Goal: Information Seeking & Learning: Check status

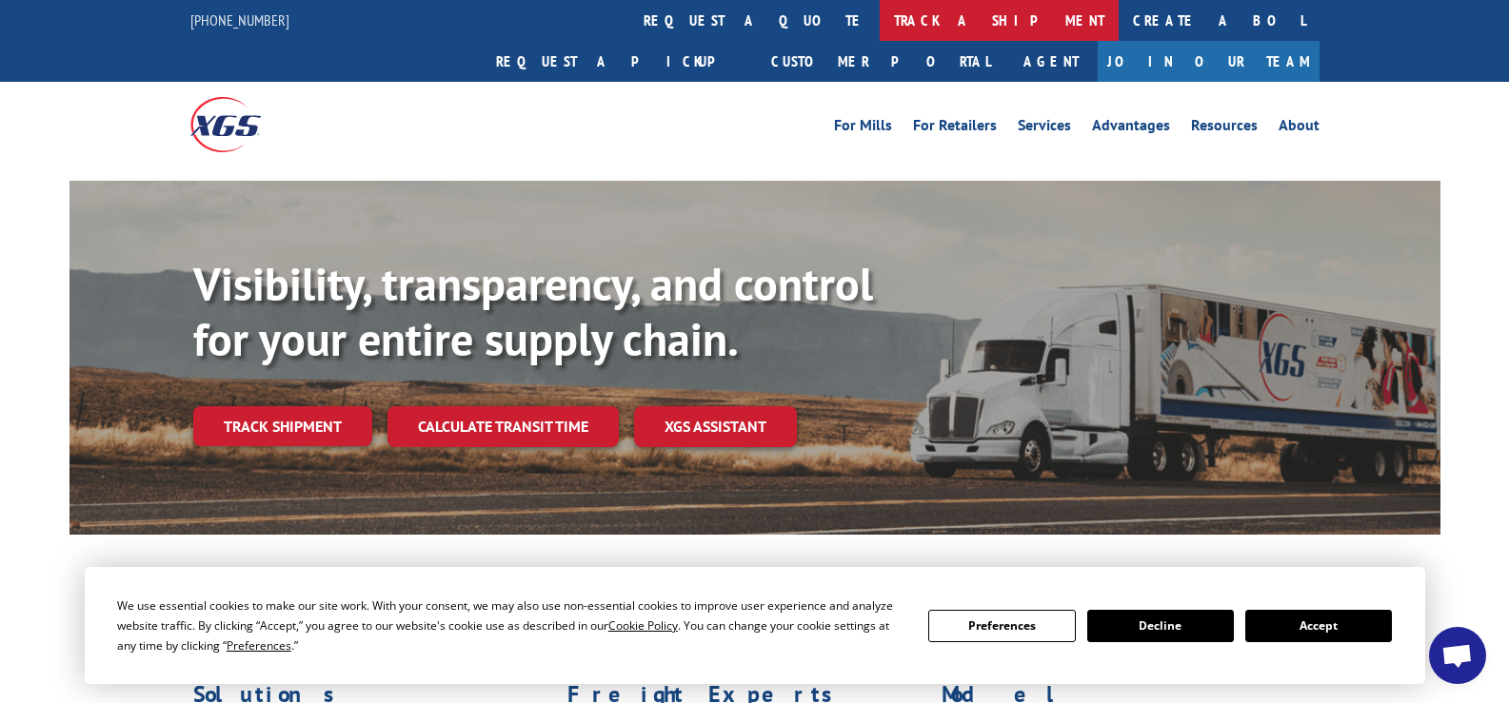
click at [880, 20] on link "track a shipment" at bounding box center [999, 20] width 239 height 41
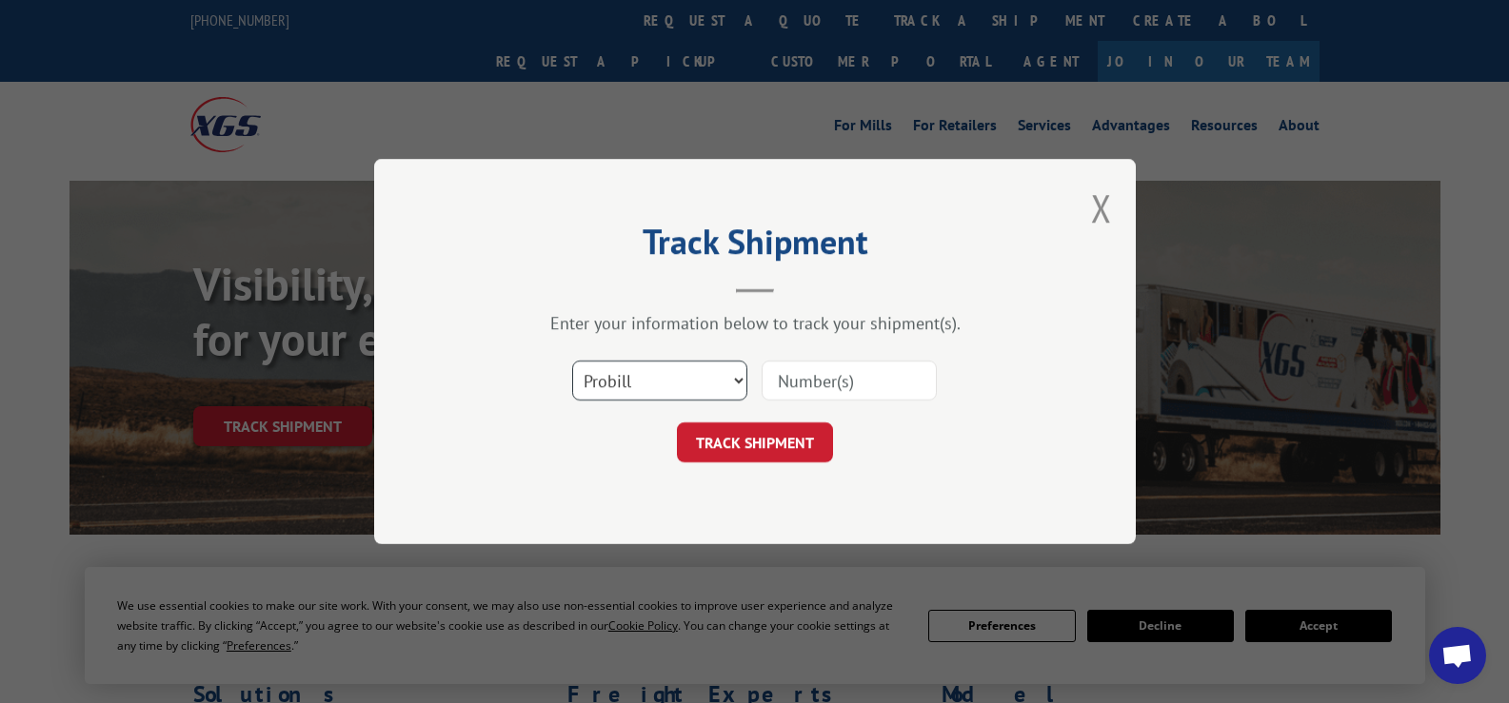
click at [675, 382] on select "Select category... Probill BOL PO" at bounding box center [659, 381] width 175 height 40
select select "bol"
click at [572, 361] on select "Select category... Probill BOL PO" at bounding box center [659, 381] width 175 height 40
click at [847, 376] on input at bounding box center [848, 381] width 175 height 40
type input "372625"
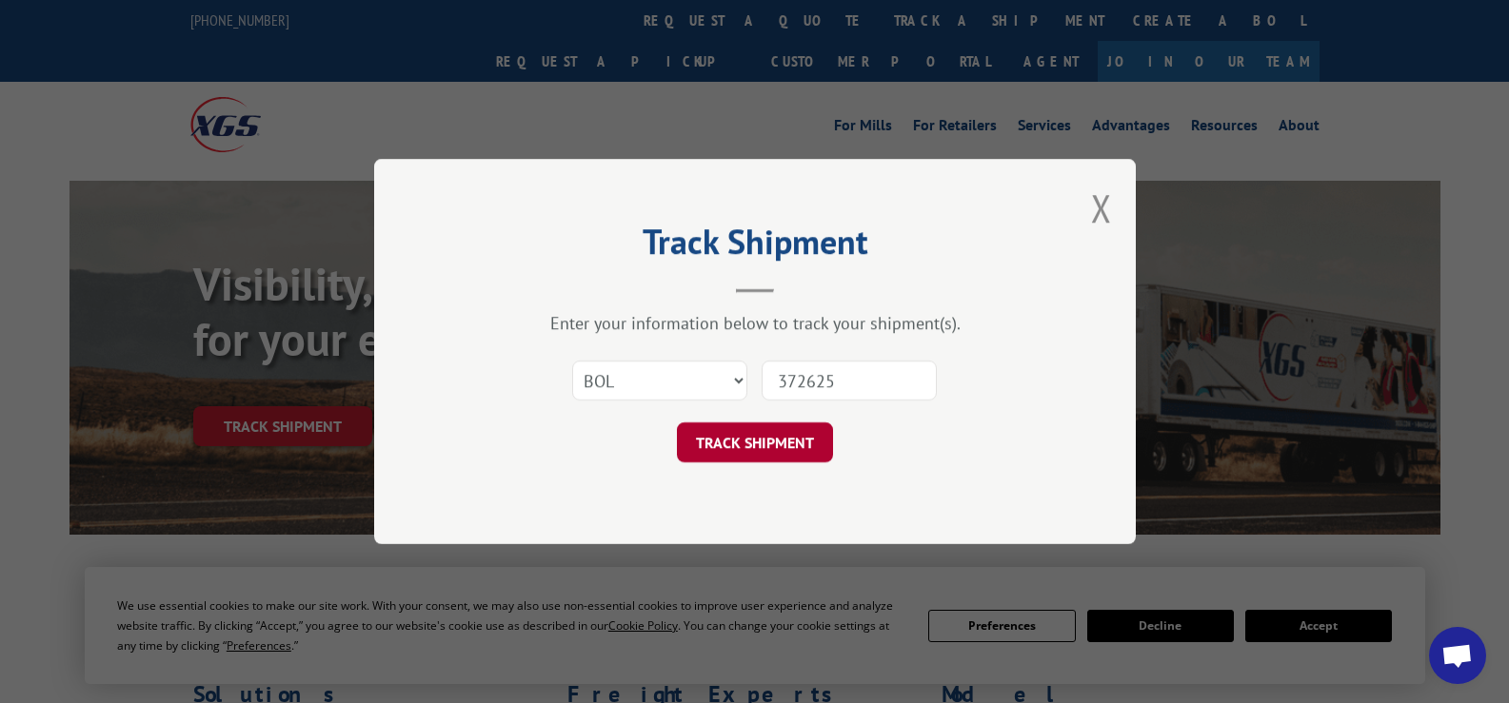
click at [793, 445] on button "TRACK SHIPMENT" at bounding box center [755, 443] width 156 height 40
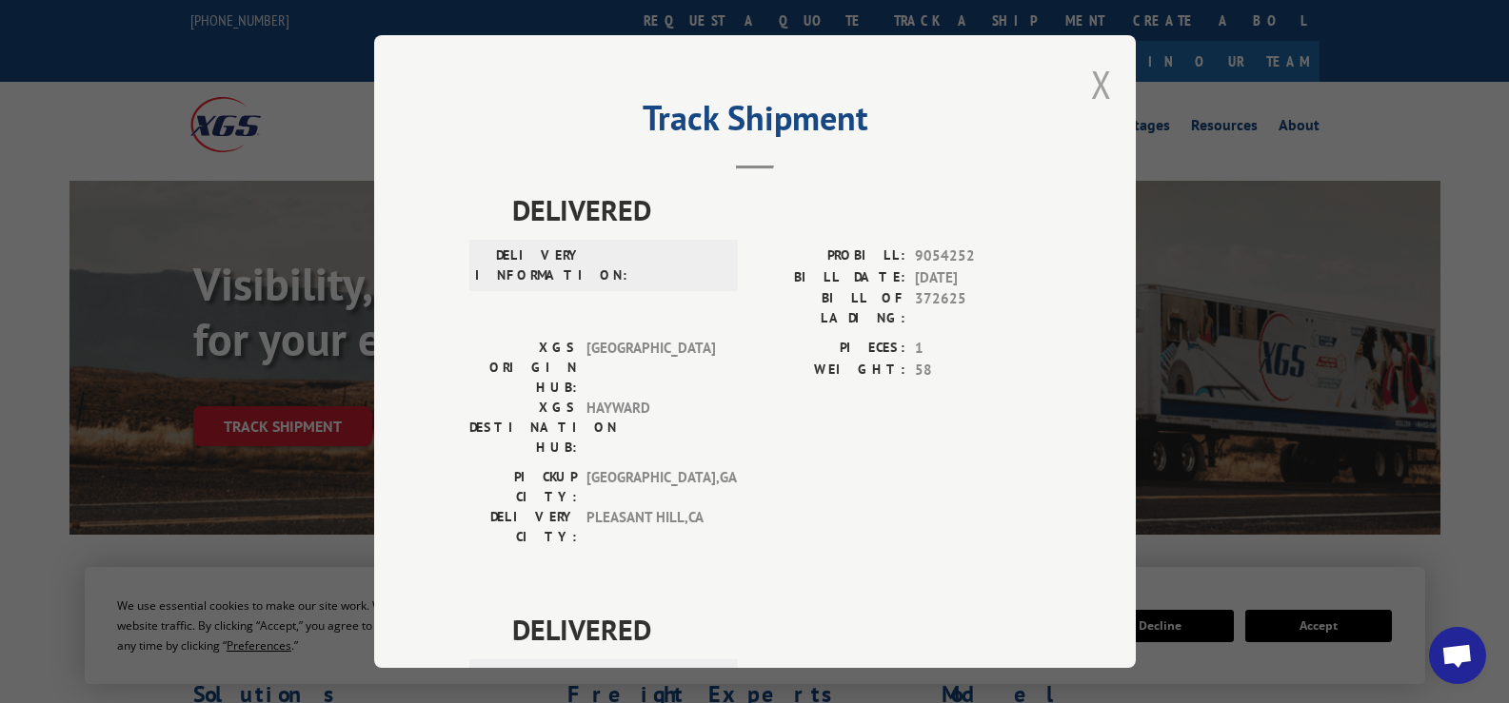
click at [1091, 93] on button "Close modal" at bounding box center [1101, 84] width 21 height 50
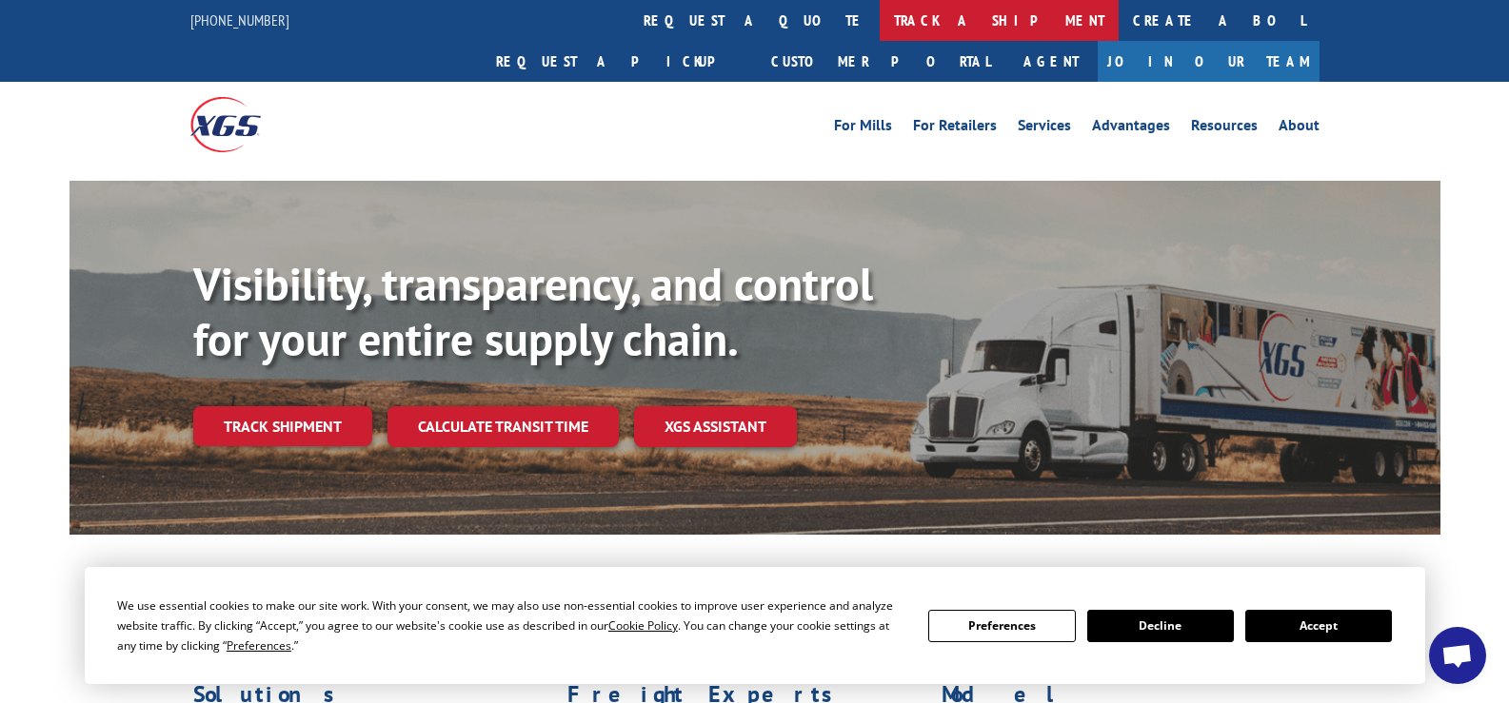
click at [880, 22] on link "track a shipment" at bounding box center [999, 20] width 239 height 41
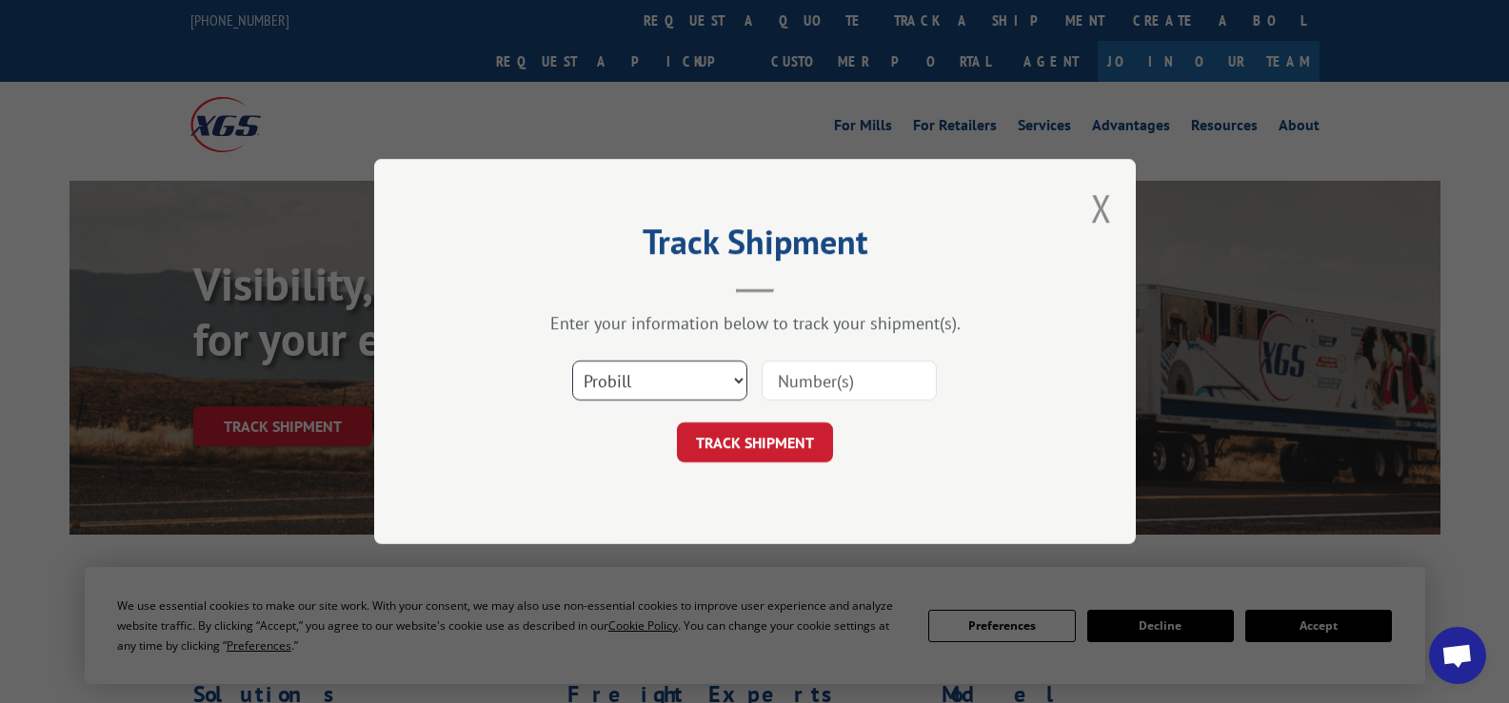
click at [674, 394] on select "Select category... Probill BOL PO" at bounding box center [659, 381] width 175 height 40
click at [695, 367] on select "Select category... Probill BOL PO" at bounding box center [659, 381] width 175 height 40
click at [697, 380] on select "Select category... Probill BOL PO" at bounding box center [659, 381] width 175 height 40
click at [739, 381] on select "Select category... Probill BOL PO" at bounding box center [659, 381] width 175 height 40
click at [707, 384] on select "Select category... Probill BOL PO" at bounding box center [659, 381] width 175 height 40
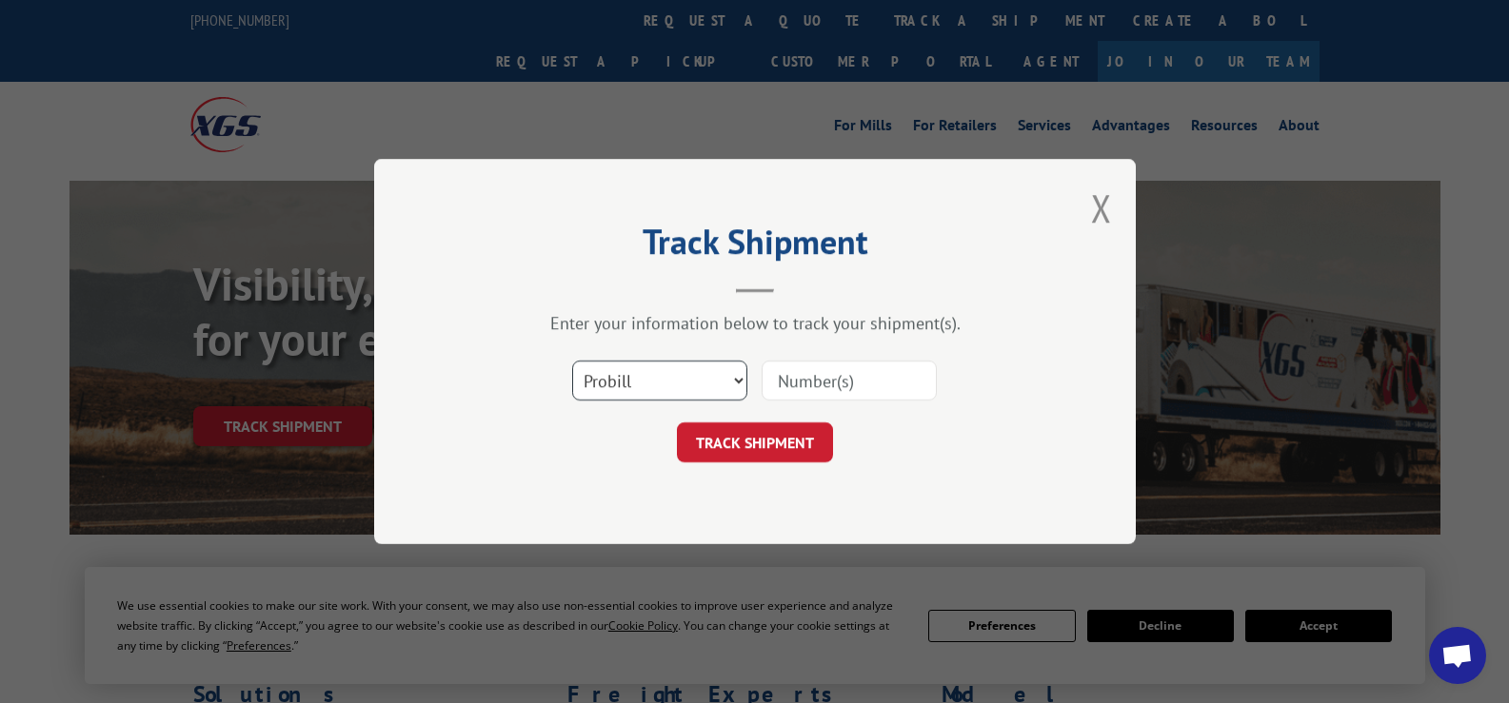
select select "bol"
click at [572, 361] on select "Select category... Probill BOL PO" at bounding box center [659, 381] width 175 height 40
click at [825, 382] on input at bounding box center [848, 381] width 175 height 40
type input "372611"
click at [775, 453] on button "TRACK SHIPMENT" at bounding box center [755, 443] width 156 height 40
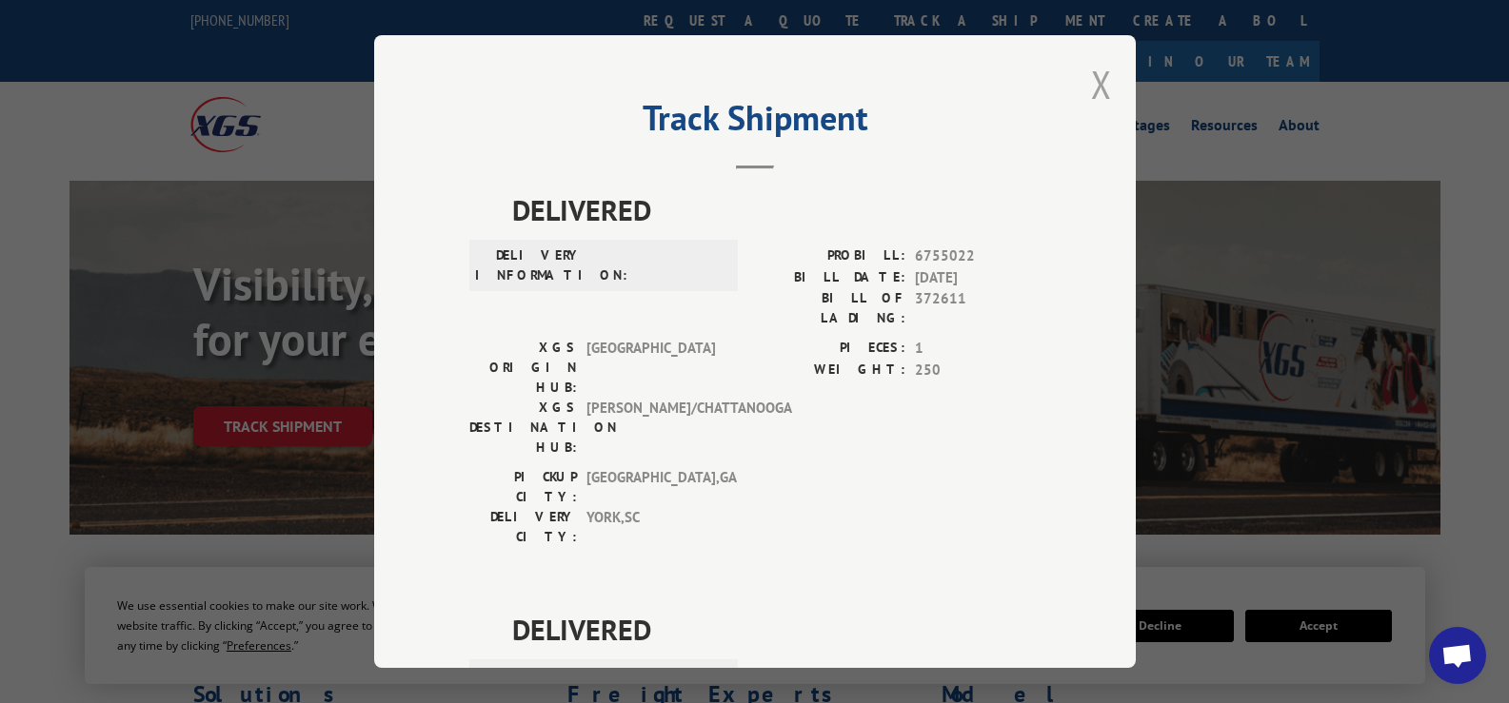
click at [1098, 89] on button "Close modal" at bounding box center [1101, 84] width 21 height 50
